Goal: Find specific page/section: Find specific page/section

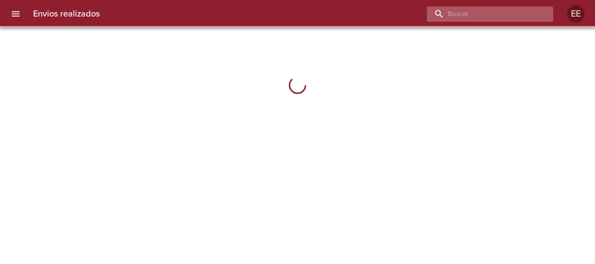
click at [500, 12] on input "buscar" at bounding box center [483, 14] width 112 height 15
paste input "[PERSON_NAME]"
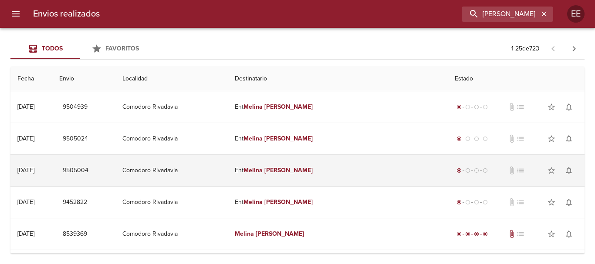
click at [303, 173] on em "[PERSON_NAME]" at bounding box center [288, 170] width 48 height 7
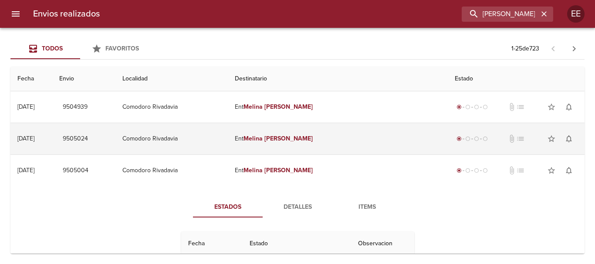
click at [263, 136] on em "Melina" at bounding box center [253, 138] width 19 height 7
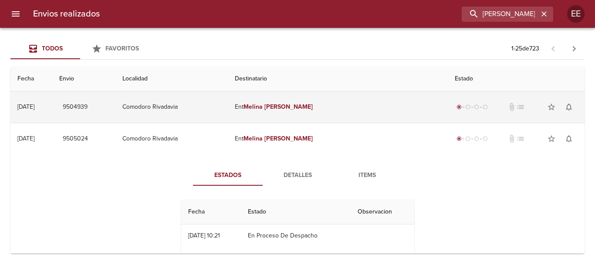
click at [263, 109] on em "Melina" at bounding box center [253, 106] width 19 height 7
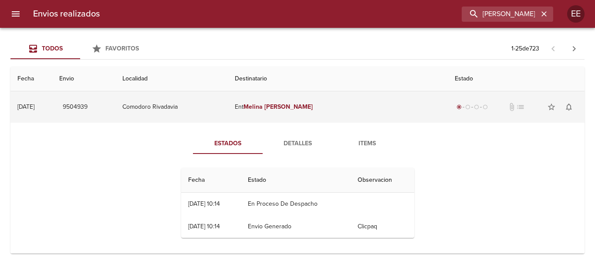
click at [290, 102] on td "Ent [PERSON_NAME]" at bounding box center [338, 106] width 220 height 31
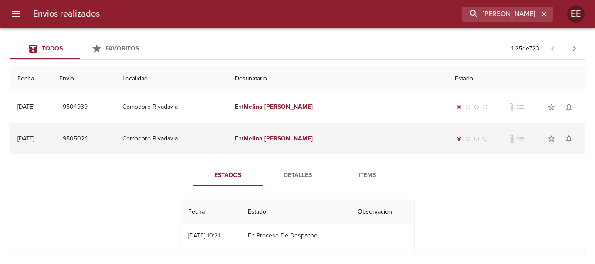
click at [288, 143] on td "Ent [PERSON_NAME]" at bounding box center [338, 138] width 220 height 31
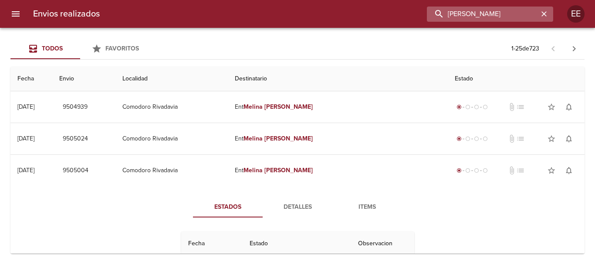
click at [507, 12] on input "[PERSON_NAME]" at bounding box center [483, 14] width 112 height 15
drag, startPoint x: 521, startPoint y: 14, endPoint x: 405, endPoint y: 14, distance: 116.3
click at [405, 14] on div "[PERSON_NAME]" at bounding box center [330, 14] width 447 height 15
paste input "[PERSON_NAME] [PERSON_NAME]"
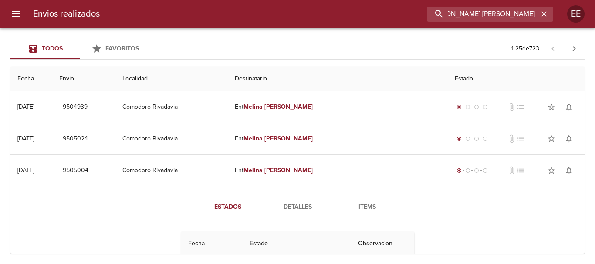
type input "[PERSON_NAME] [PERSON_NAME]"
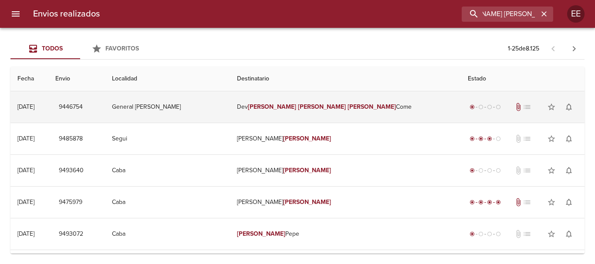
click at [348, 108] on em "[PERSON_NAME]" at bounding box center [372, 106] width 48 height 7
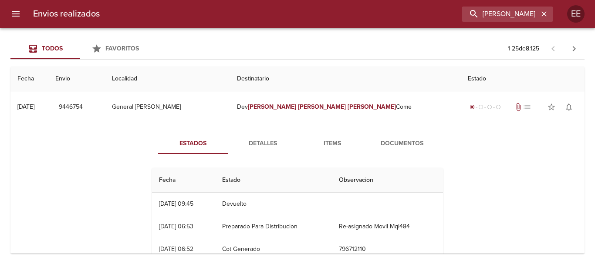
click at [395, 146] on span "Documentos" at bounding box center [401, 144] width 59 height 11
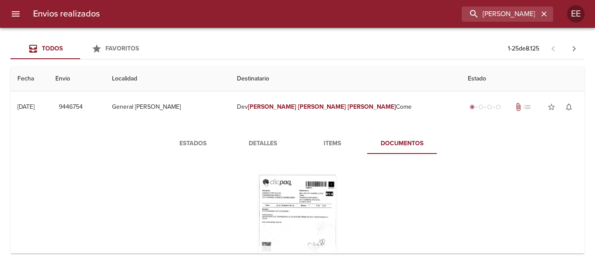
scroll to position [44, 0]
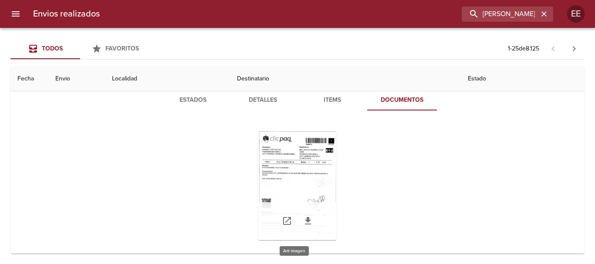
click at [308, 188] on div "Tabla de envíos del cliente" at bounding box center [297, 186] width 78 height 109
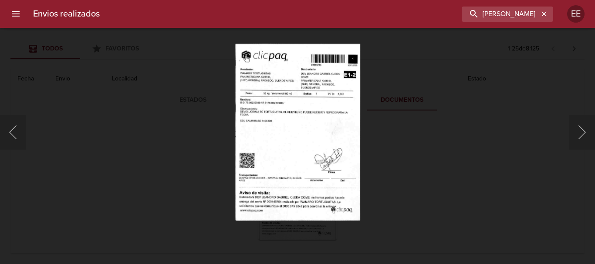
click at [267, 134] on img "Lightbox" at bounding box center [297, 132] width 125 height 177
